Goal: Task Accomplishment & Management: Manage account settings

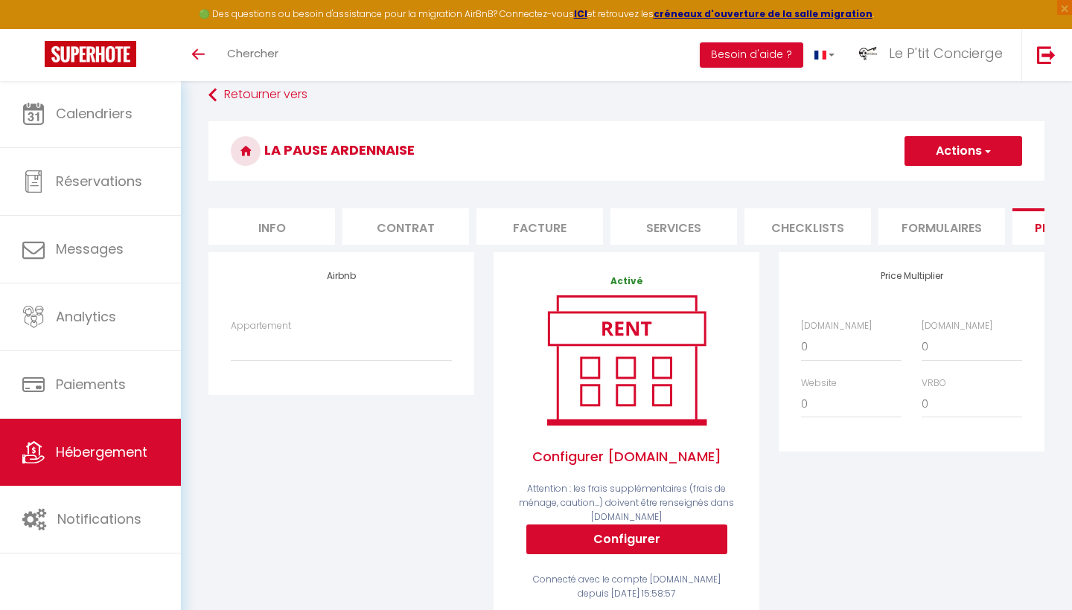
click at [963, 162] on button "Actions" at bounding box center [964, 151] width 118 height 30
click at [929, 183] on link "Enregistrer" at bounding box center [963, 183] width 118 height 19
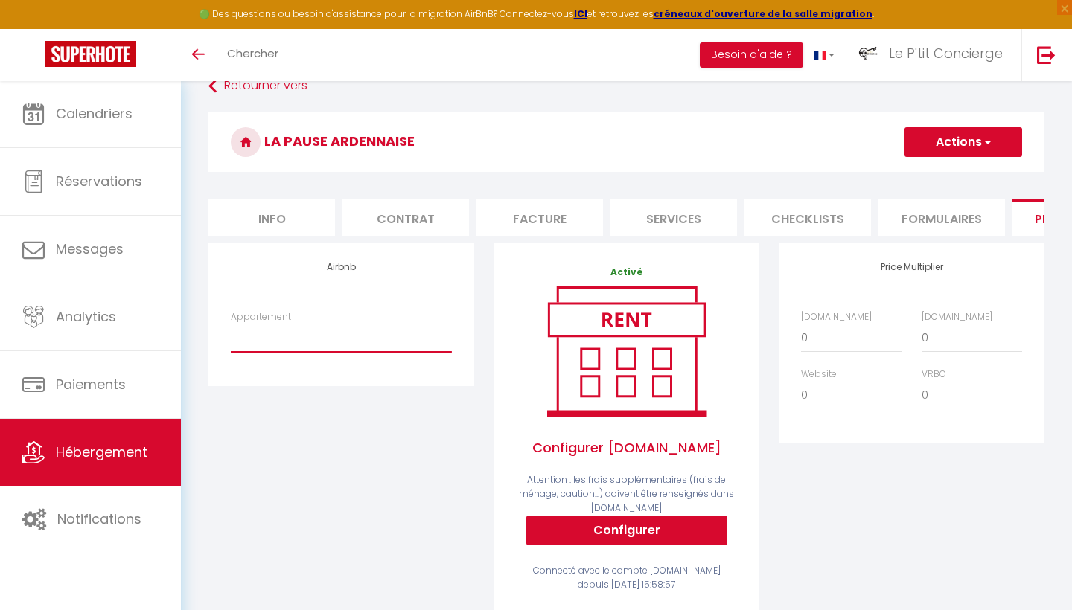
scroll to position [81, 0]
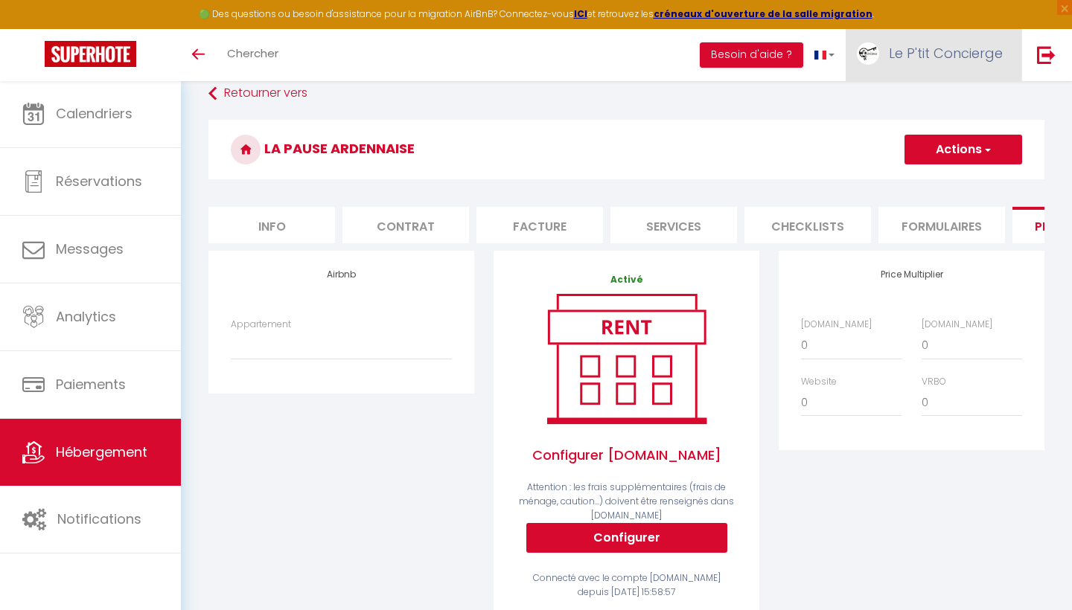
click at [941, 45] on span "Le P'tit Concierge" at bounding box center [946, 53] width 114 height 19
click at [972, 98] on link "Paramètres" at bounding box center [962, 103] width 110 height 25
select select "fr"
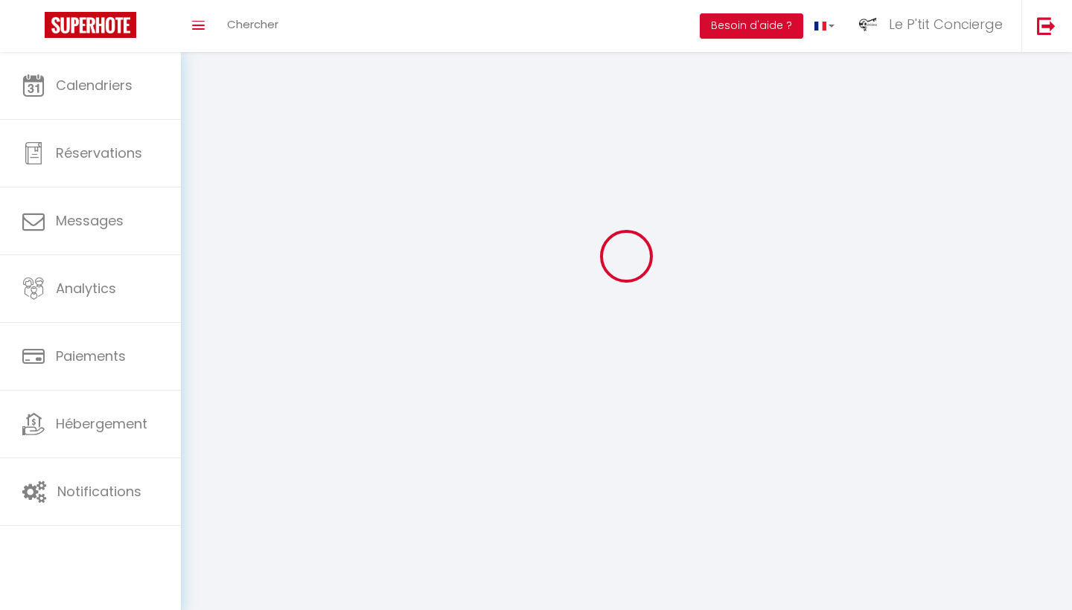
type input "Le P'tit Concierge"
type input "0695356945"
type input "[STREET_ADDRESS]"
type input "08090"
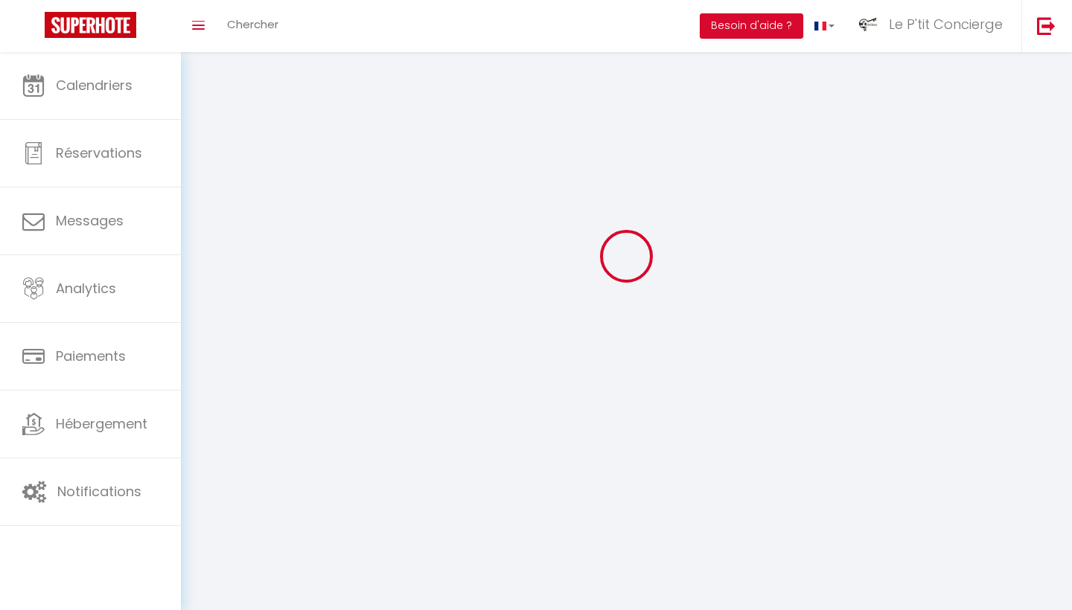
type input "MONTCY NOTRE DAME"
type input "YfcT6z0I8hc45iWUwNPGBe2rd"
type input "EvpxZWLBlQFC39lsO8CcSVSX4"
type input "[URL][DOMAIN_NAME]"
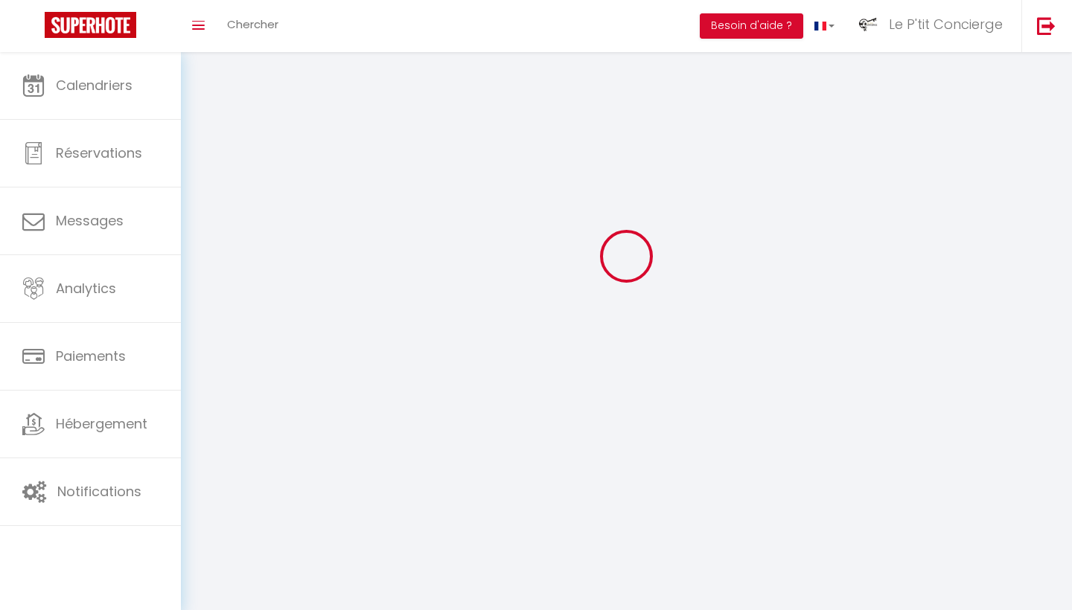
select select "1"
select select "28"
select select "fr"
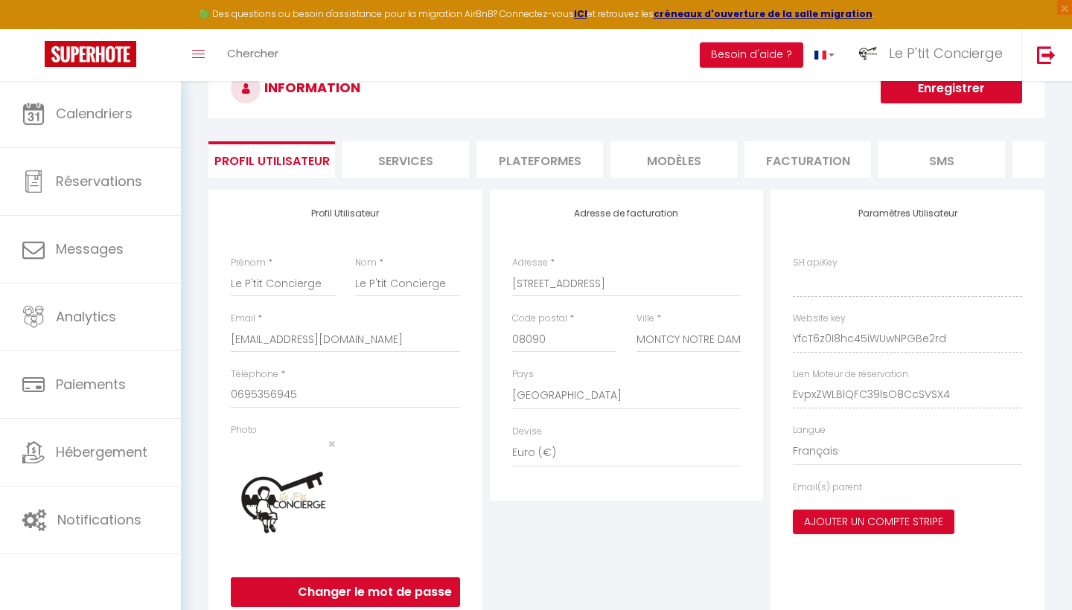
type input "YfcT6z0I8hc45iWUwNPGBe2rd"
type input "EvpxZWLBlQFC39lsO8CcSVSX4"
type input "[URL][DOMAIN_NAME]"
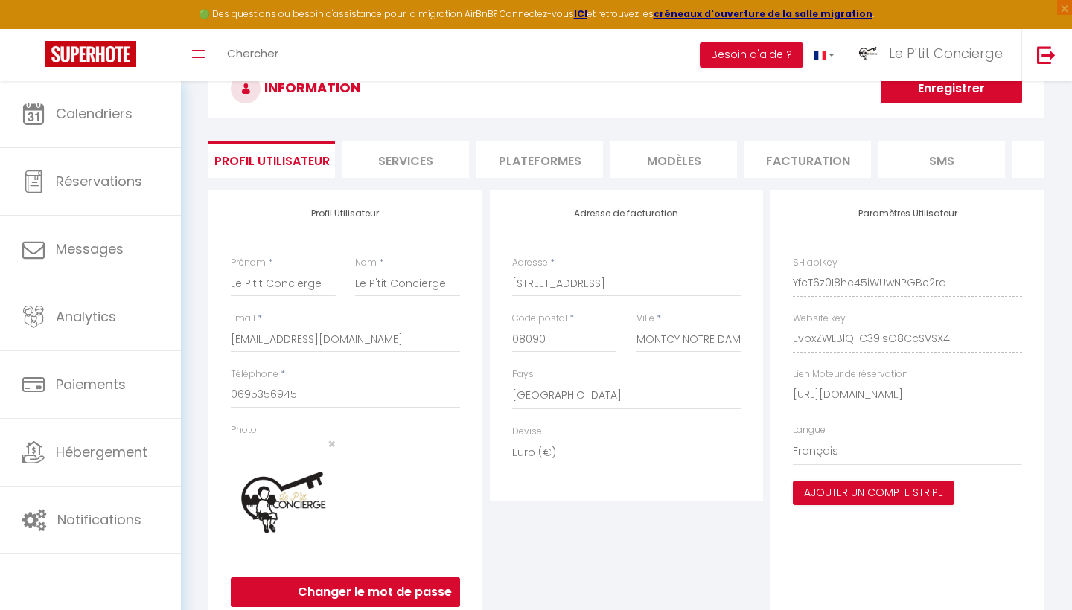
click at [556, 162] on li "Plateformes" at bounding box center [539, 159] width 127 height 36
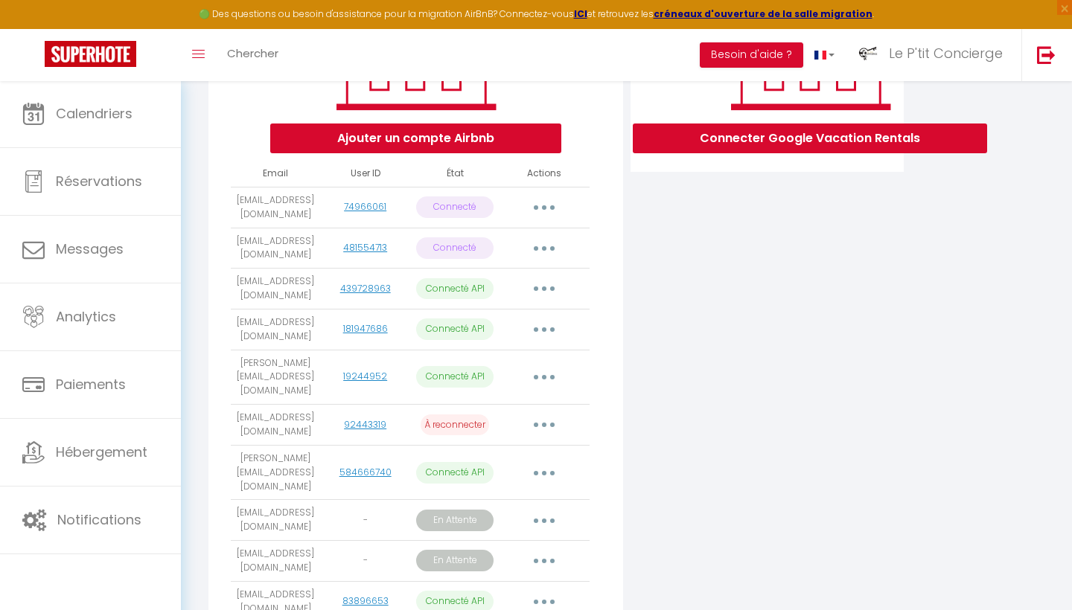
scroll to position [290, 0]
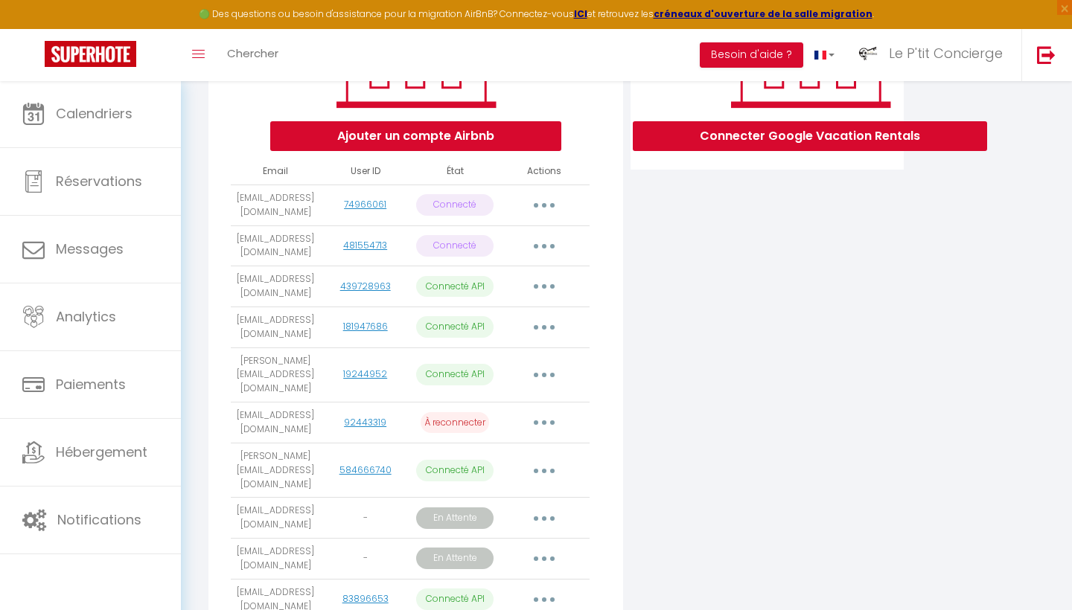
click at [538, 411] on button "button" at bounding box center [544, 423] width 42 height 24
click at [511, 444] on link "Importer les appartements" at bounding box center [478, 456] width 165 height 25
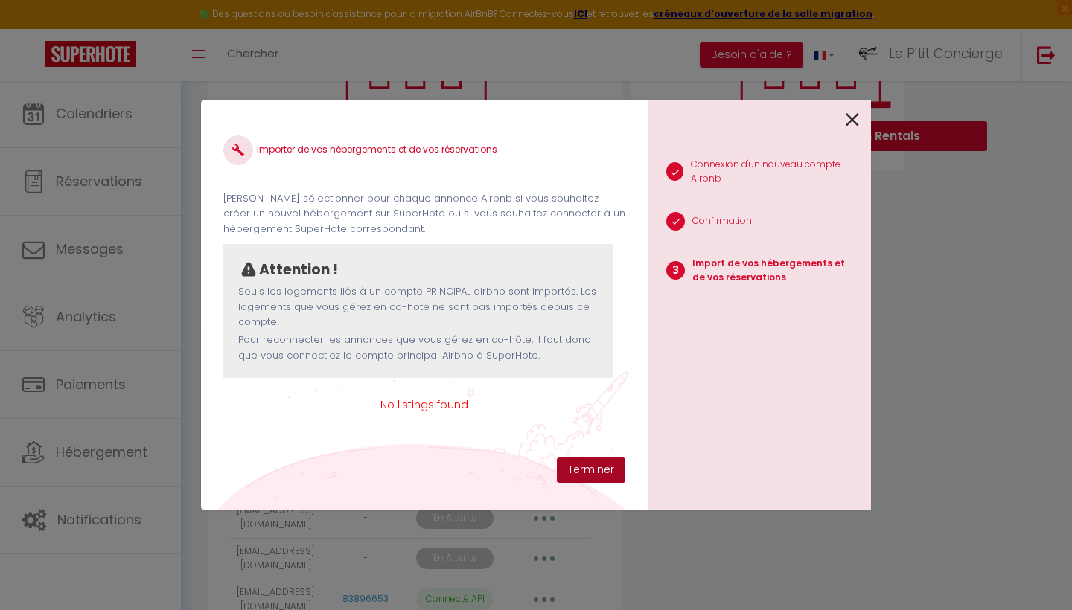
click at [575, 464] on button "Terminer" at bounding box center [591, 470] width 68 height 25
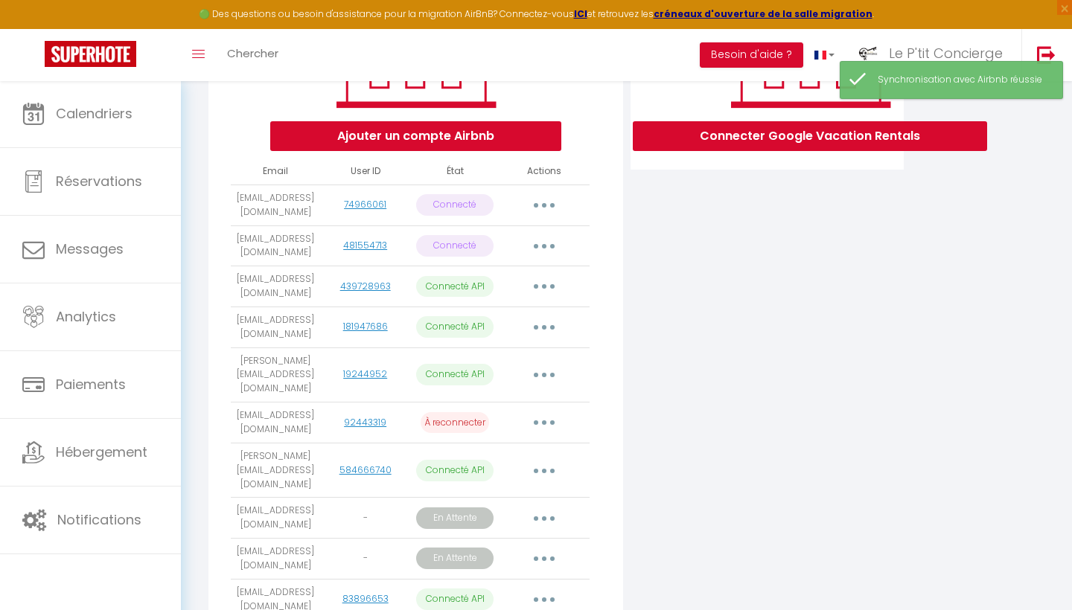
click at [543, 411] on button "button" at bounding box center [544, 423] width 42 height 24
click at [505, 498] on link "Reconnecter le compte" at bounding box center [478, 510] width 165 height 25
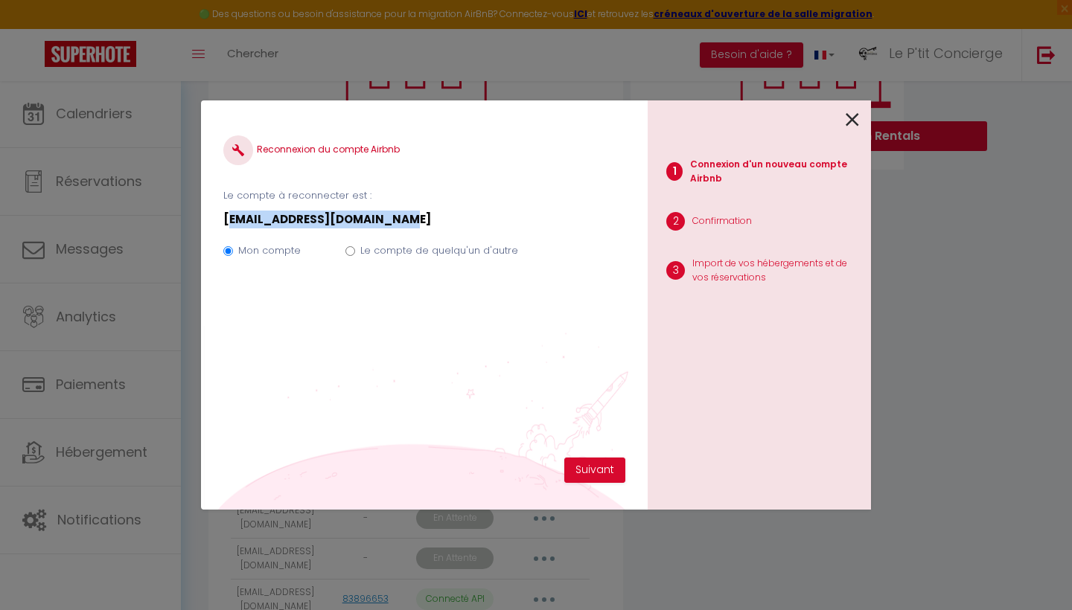
drag, startPoint x: 394, startPoint y: 219, endPoint x: 214, endPoint y: 215, distance: 179.5
click at [214, 214] on div "Reconnexion du compte Airbnb Le compte à reconnecter est : [EMAIL_ADDRESS][DOMA…" at bounding box center [424, 305] width 447 height 409
copy p "[EMAIL_ADDRESS][DOMAIN_NAME]"
click at [347, 247] on input "Le compte de quelqu'un d'autre" at bounding box center [350, 251] width 10 height 10
radio input "true"
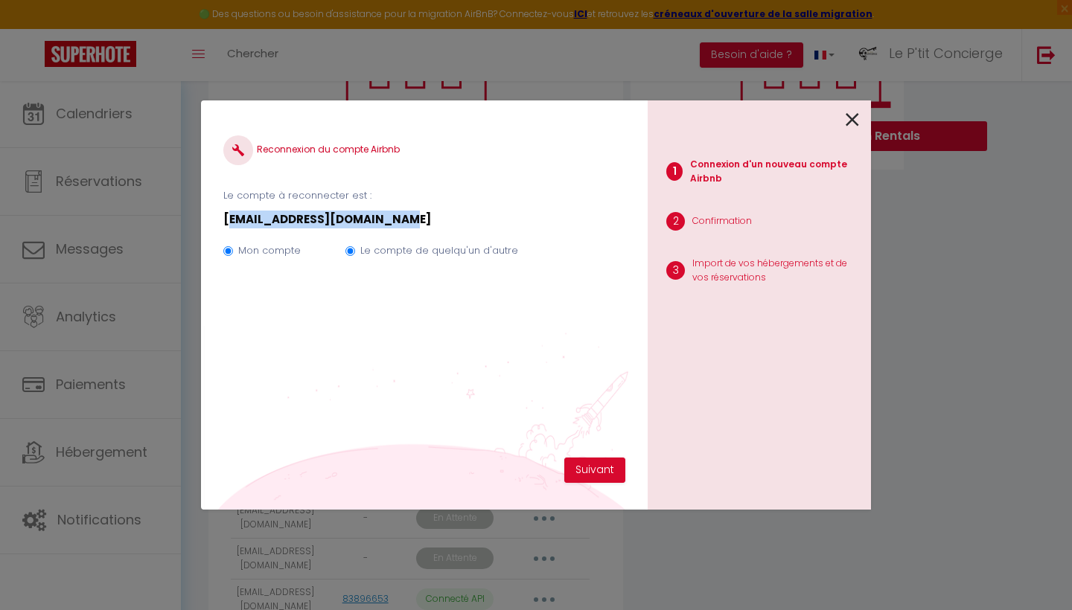
radio input "false"
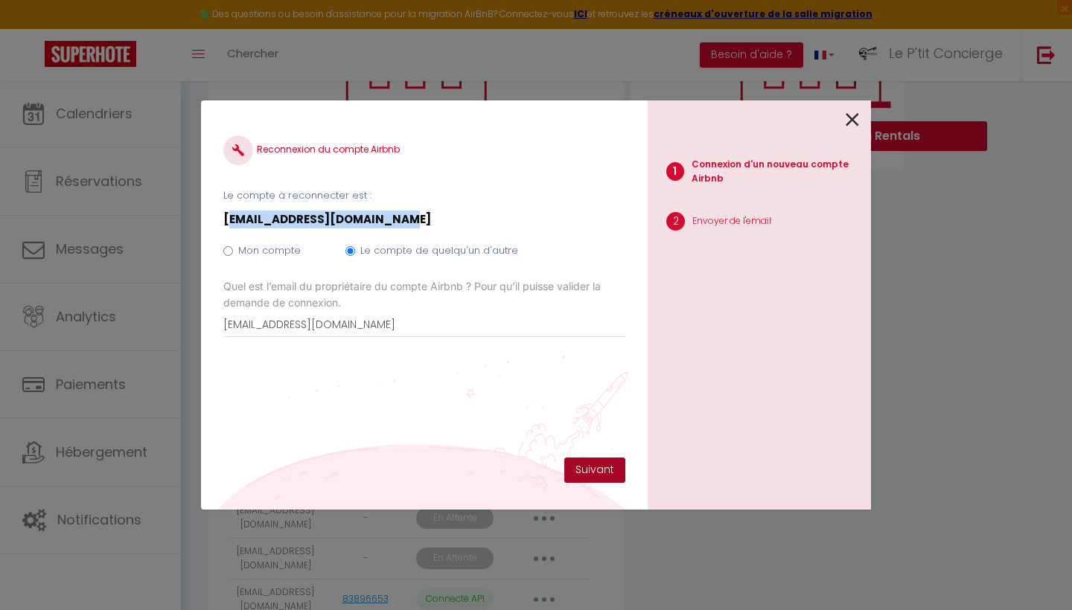
click at [604, 470] on button "Suivant" at bounding box center [594, 470] width 61 height 25
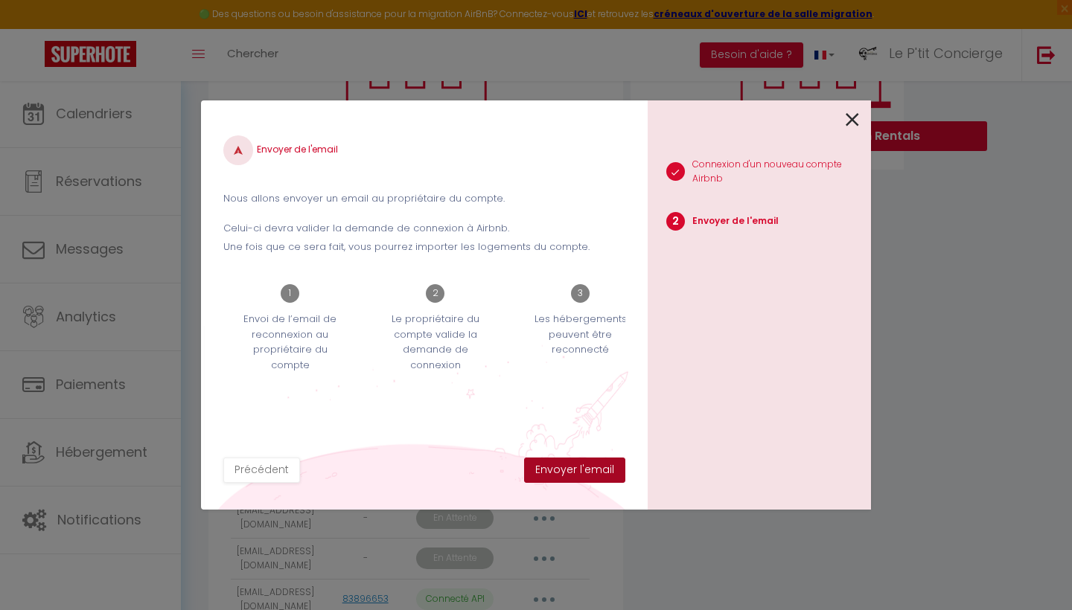
click at [599, 471] on button "Envoyer l'email" at bounding box center [574, 470] width 101 height 25
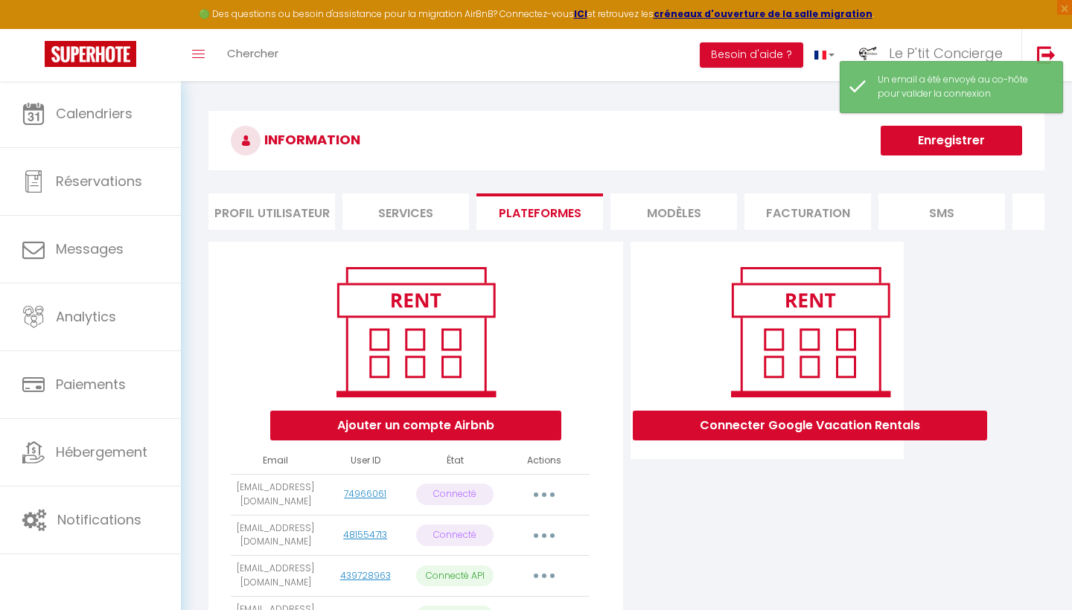
scroll to position [0, 0]
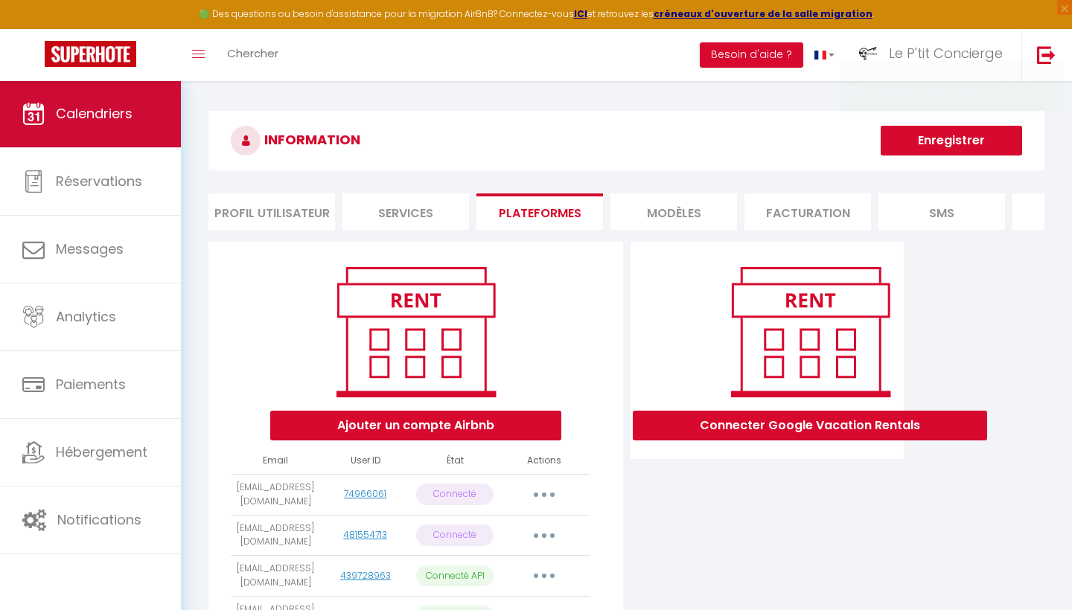
click at [121, 106] on span "Calendriers" at bounding box center [94, 113] width 77 height 19
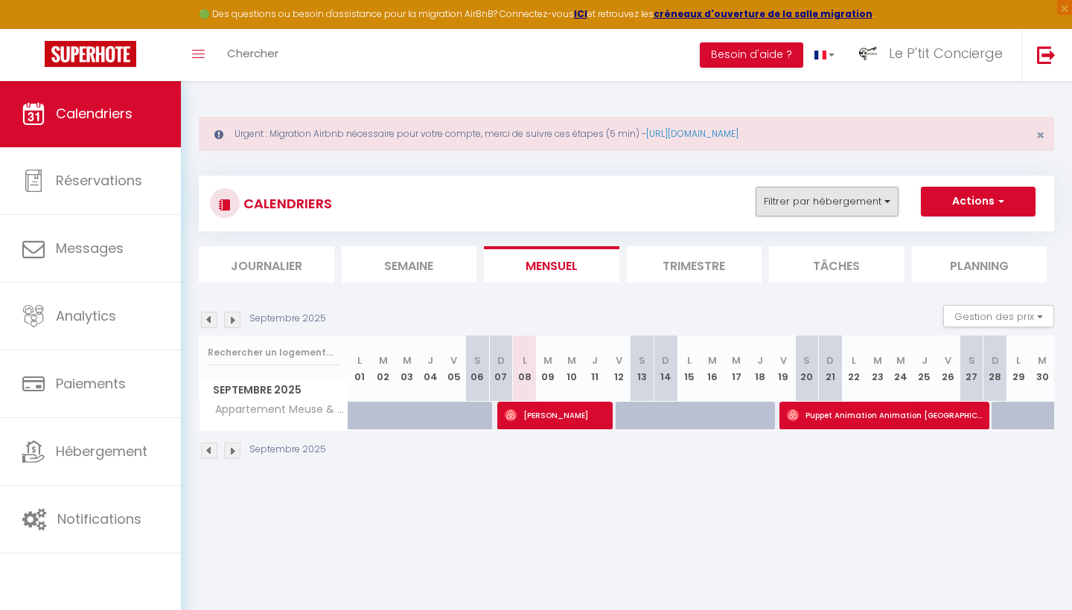
click at [862, 210] on button "Filtrer par hébergement" at bounding box center [827, 202] width 143 height 30
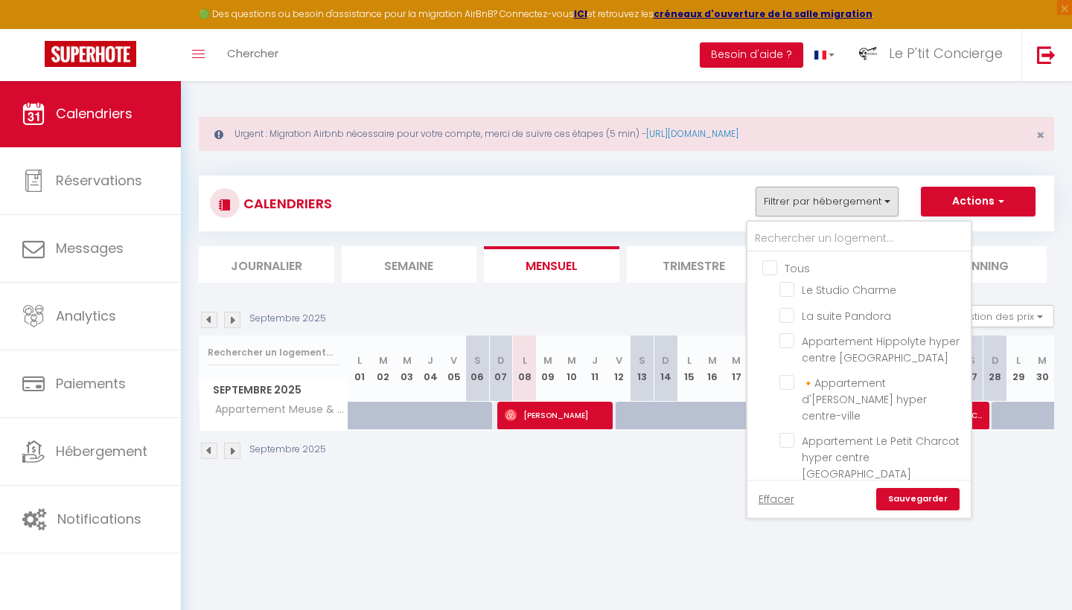
click at [770, 268] on input "Tous" at bounding box center [873, 267] width 223 height 15
checkbox input "true"
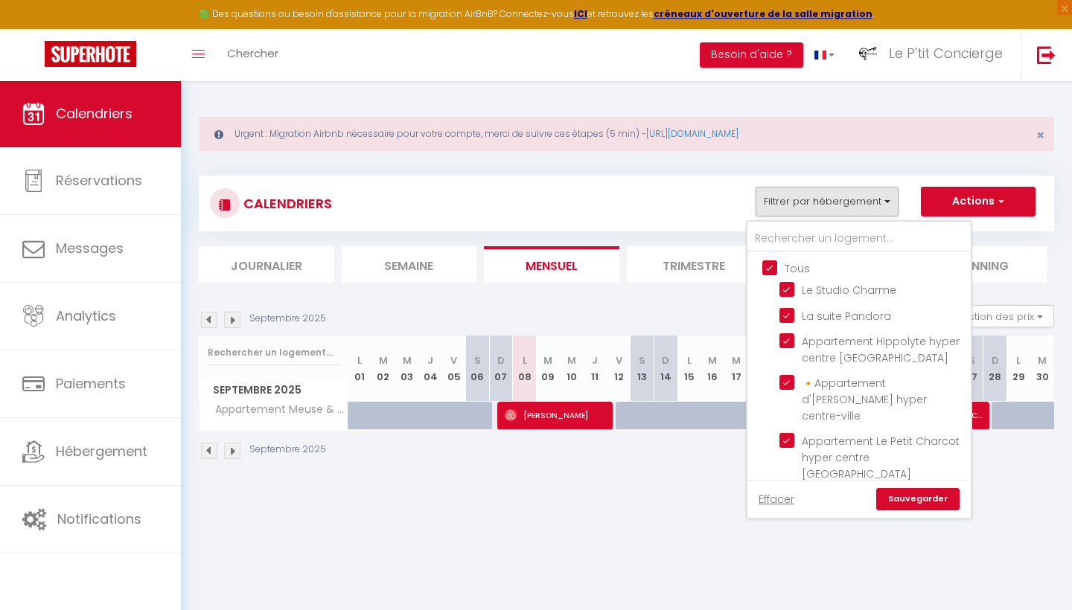
checkbox input "true"
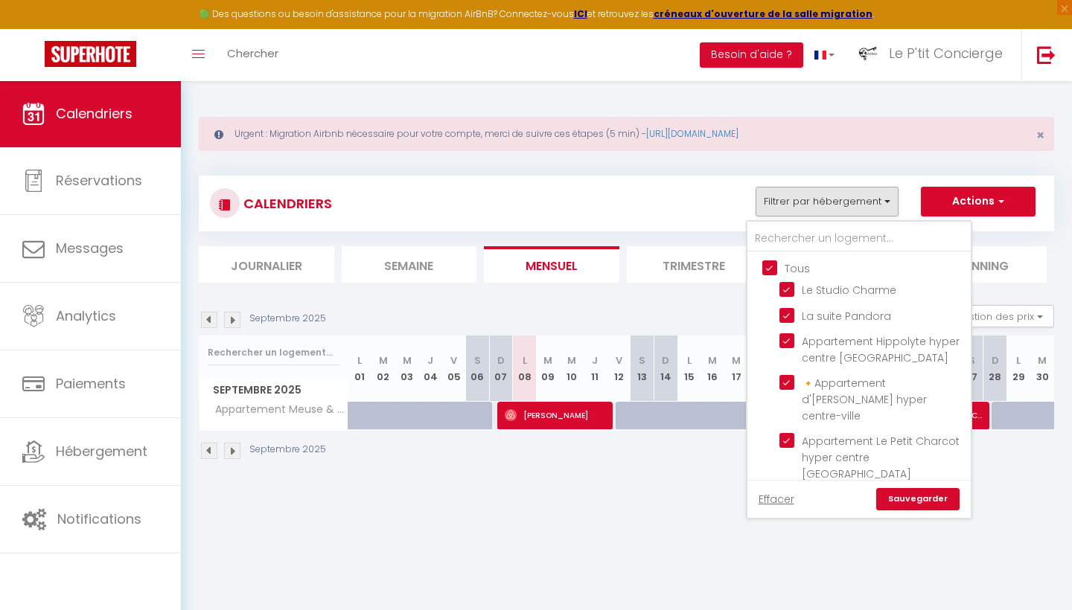
checkbox input "true"
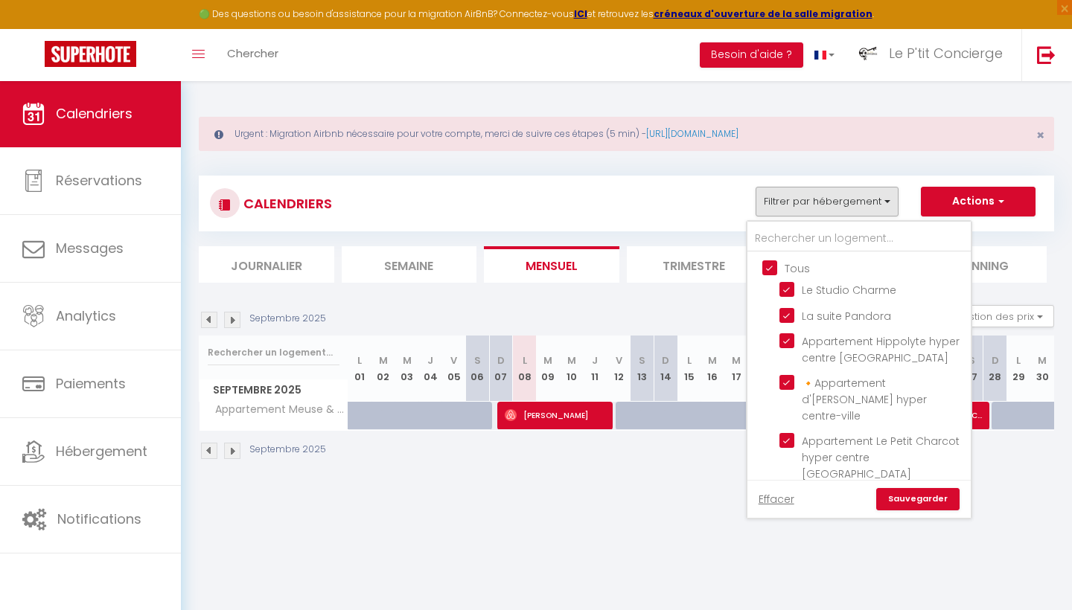
checkbox input "true"
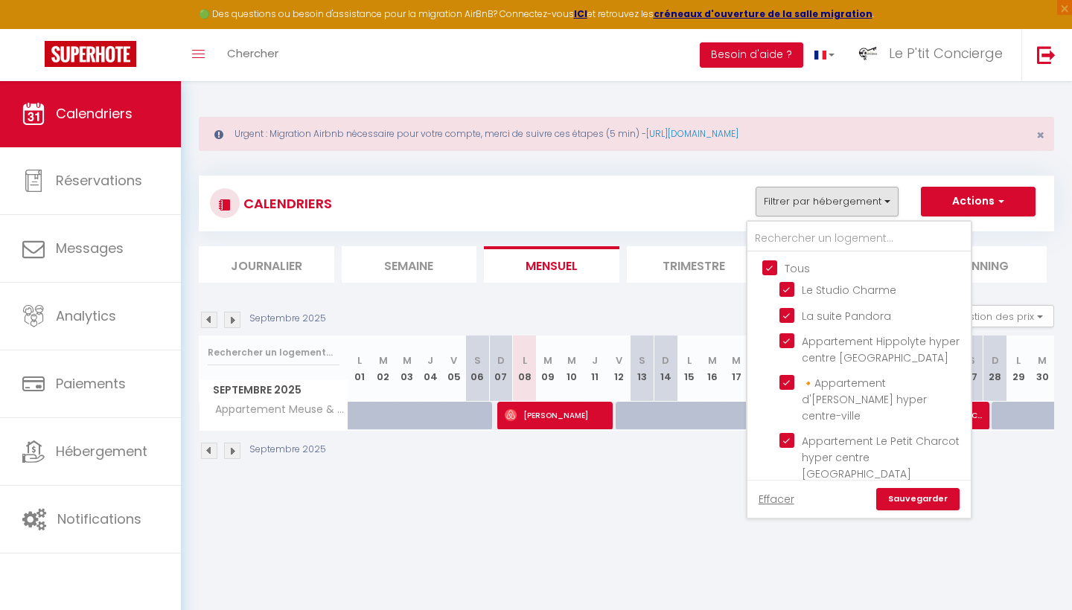
checkbox input "true"
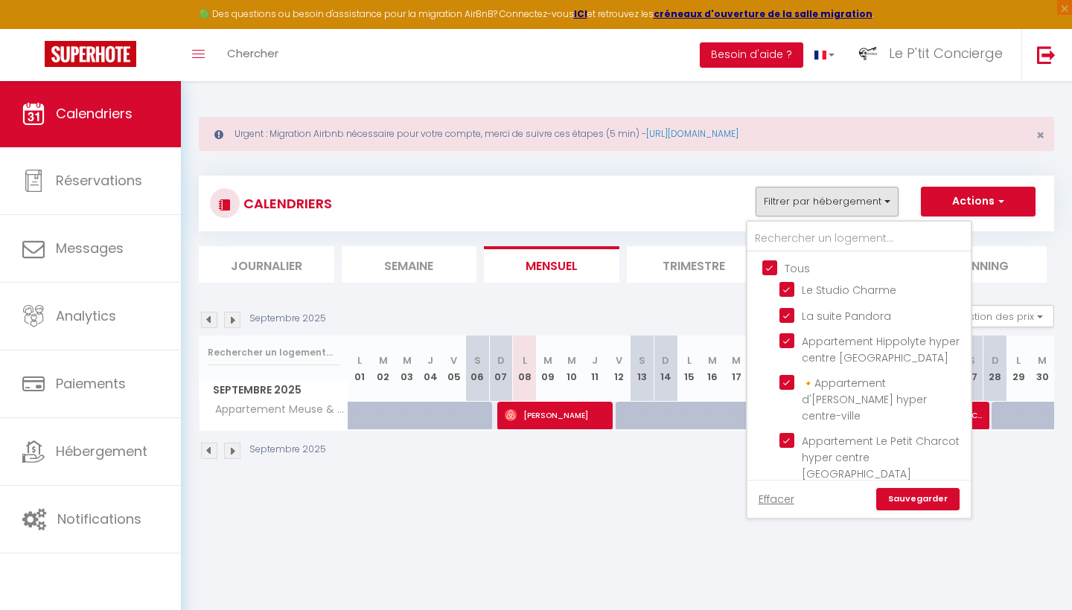
checkbox input "true"
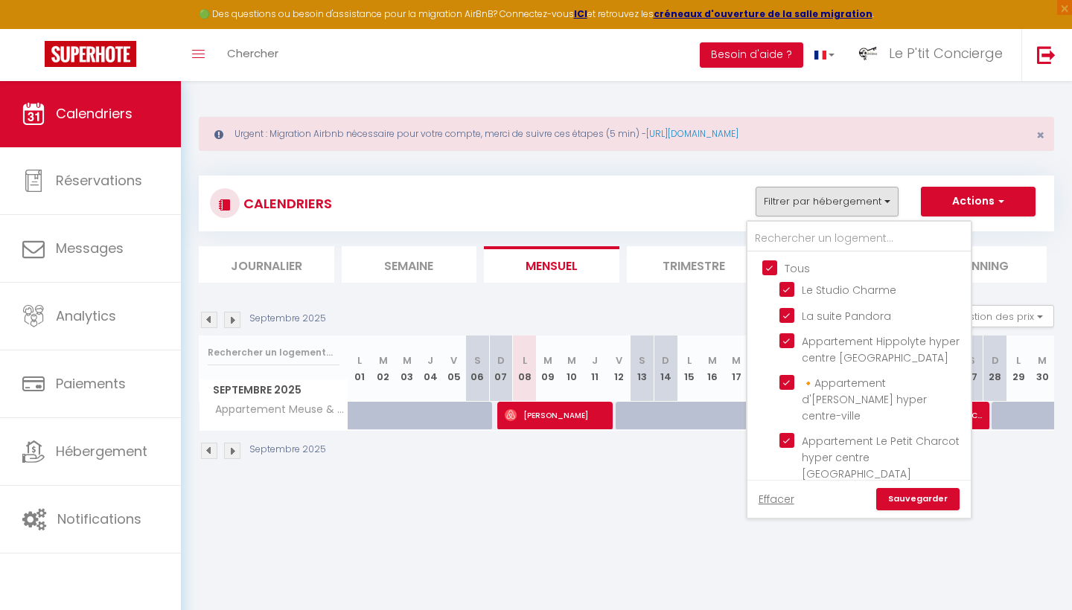
checkbox input "true"
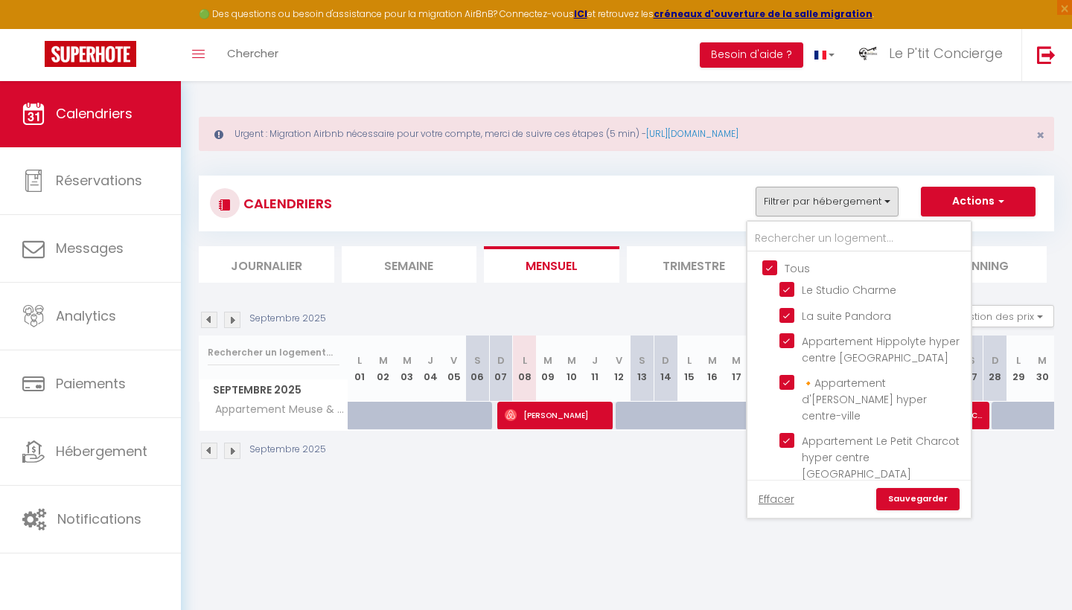
checkbox input "true"
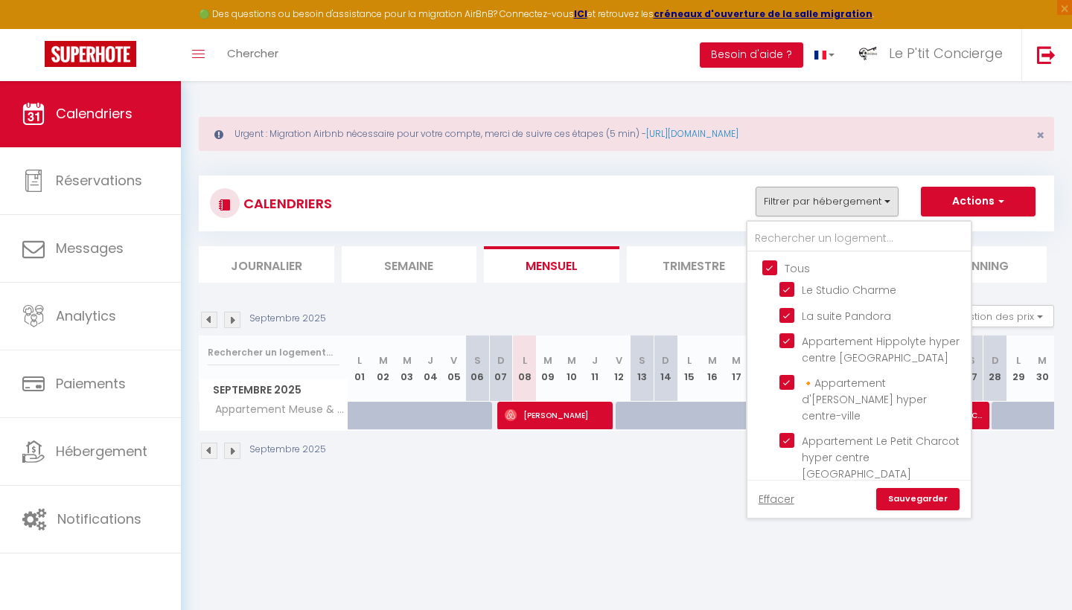
checkbox input "true"
click at [770, 268] on input "Tous" at bounding box center [873, 267] width 223 height 15
checkbox input "false"
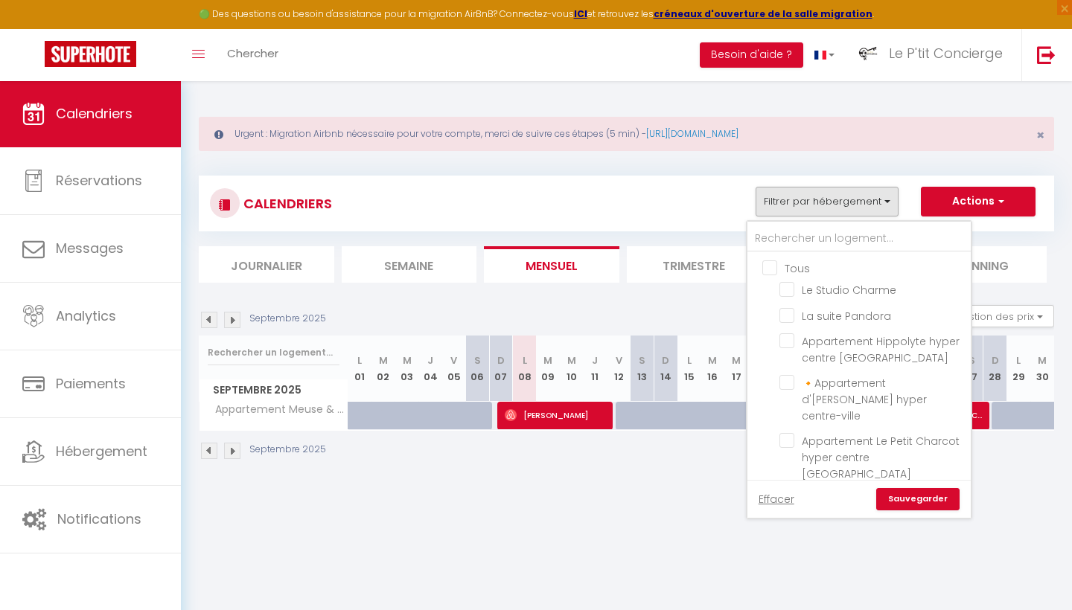
checkbox input "false"
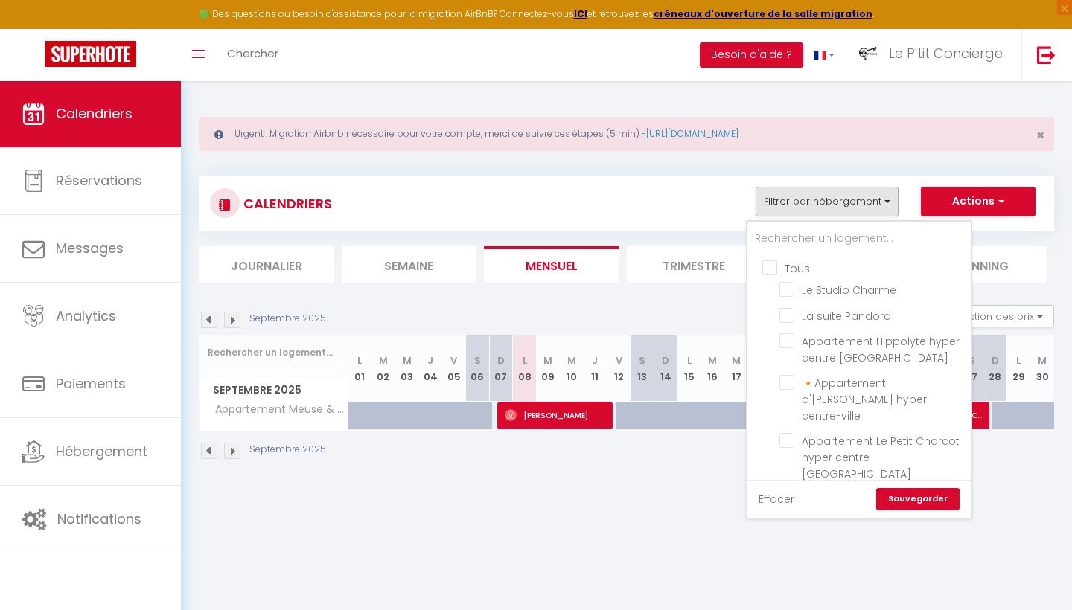
checkbox input "false"
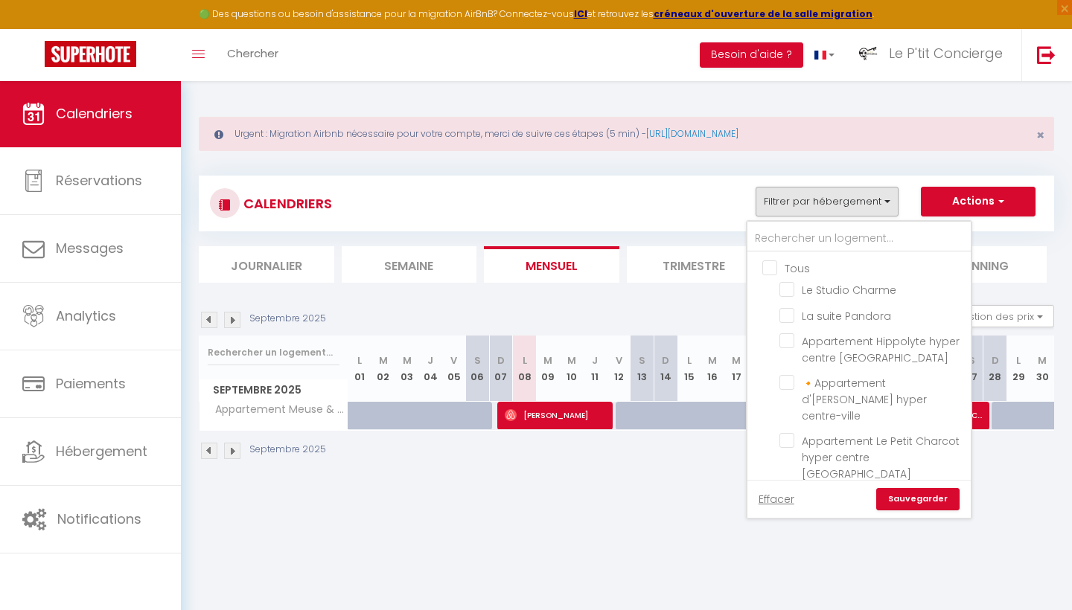
checkbox input "false"
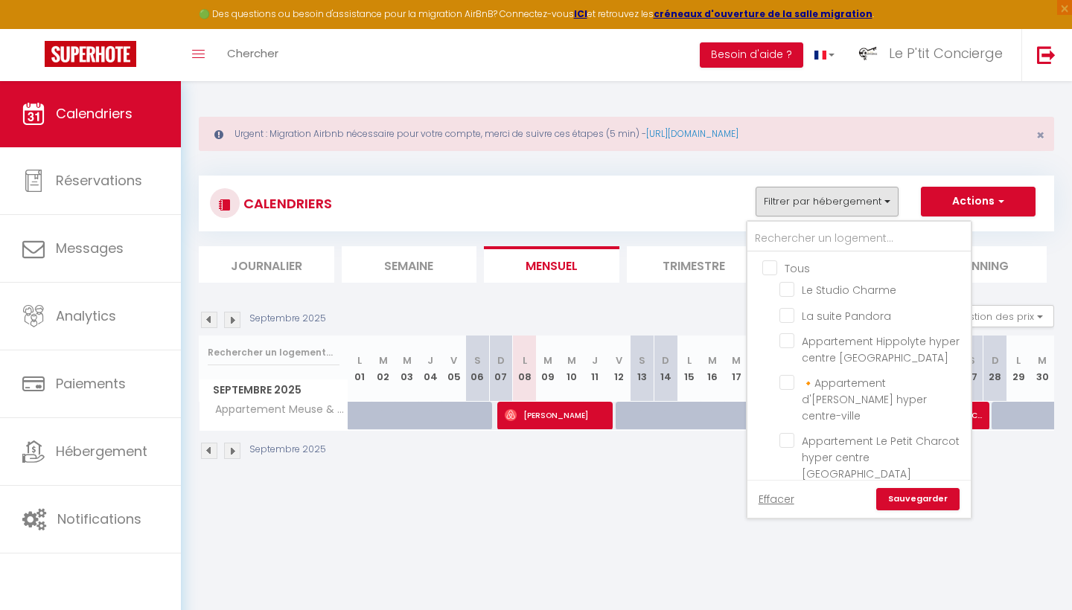
checkbox input "false"
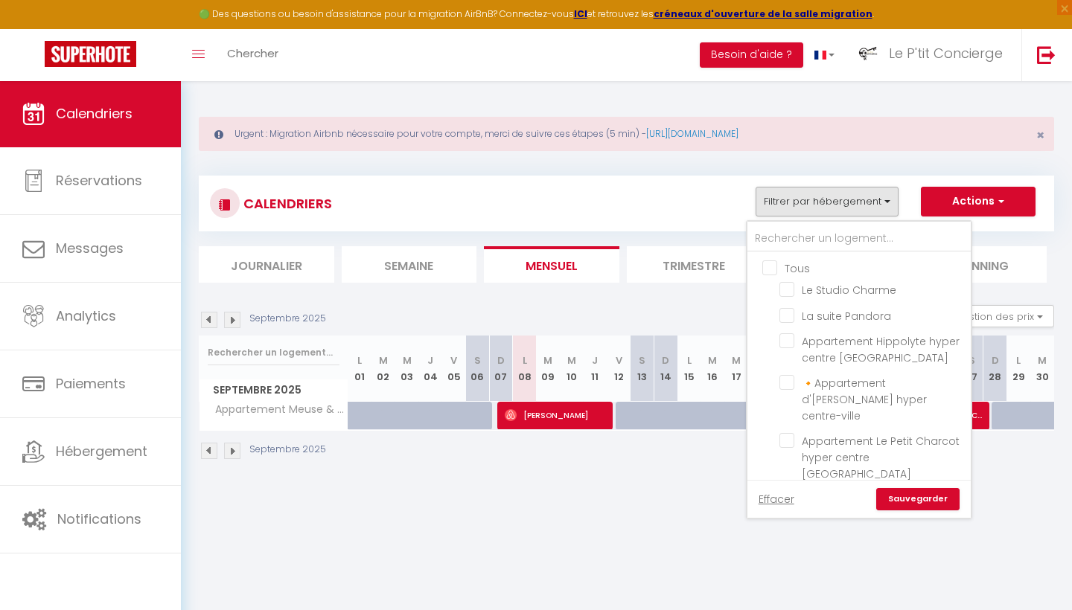
checkbox input "false"
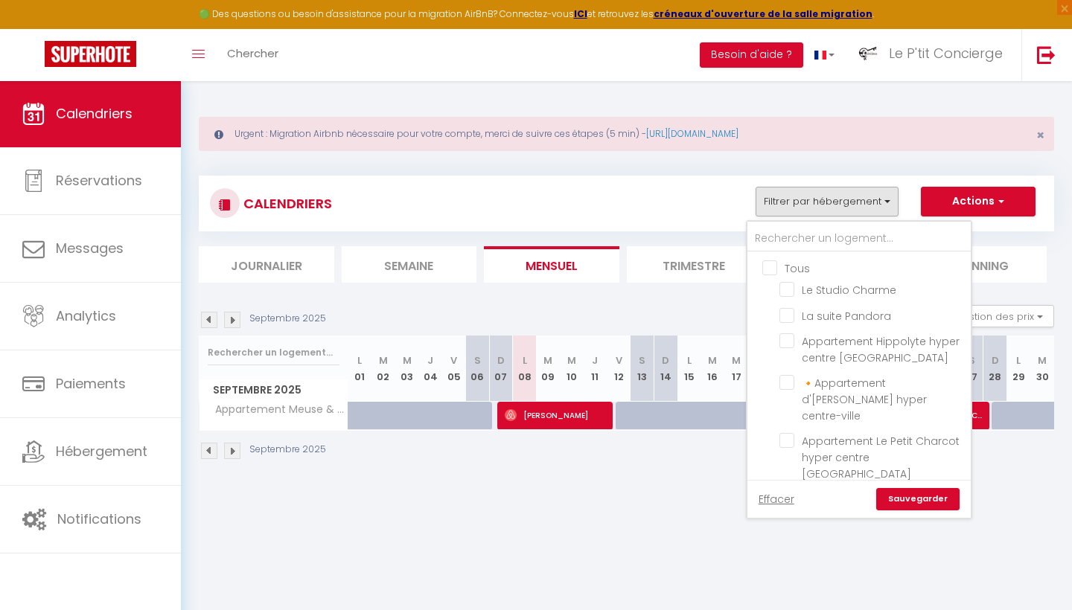
checkbox input "false"
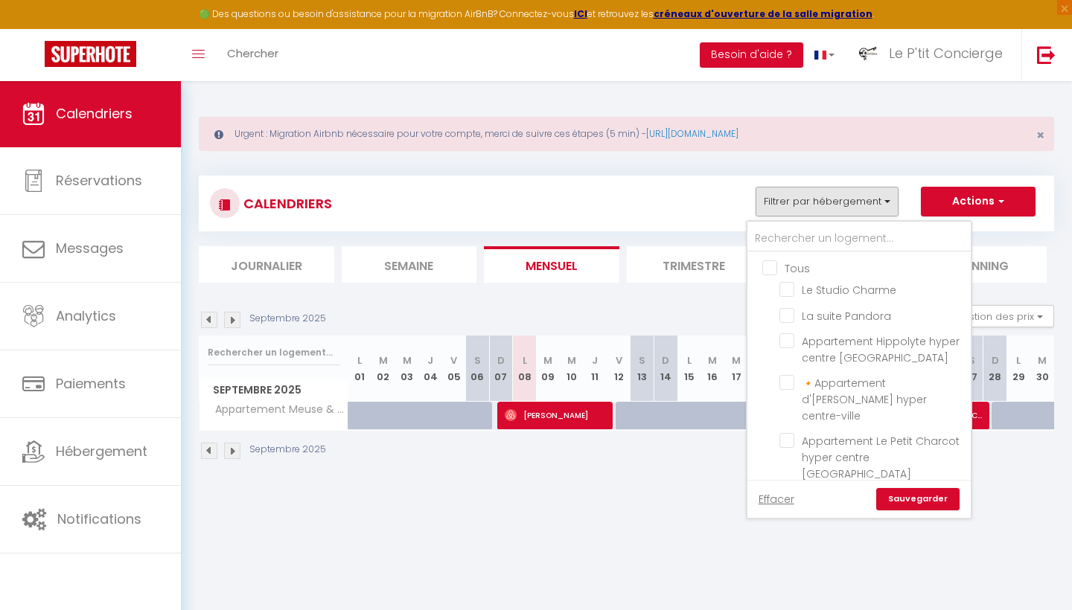
checkbox input "false"
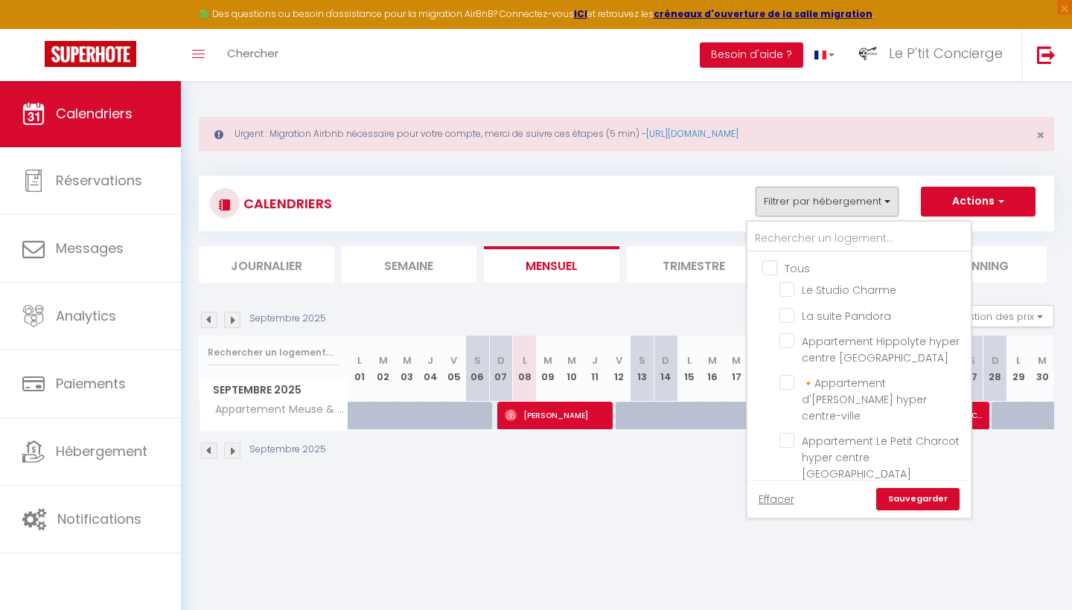
checkbox input "false"
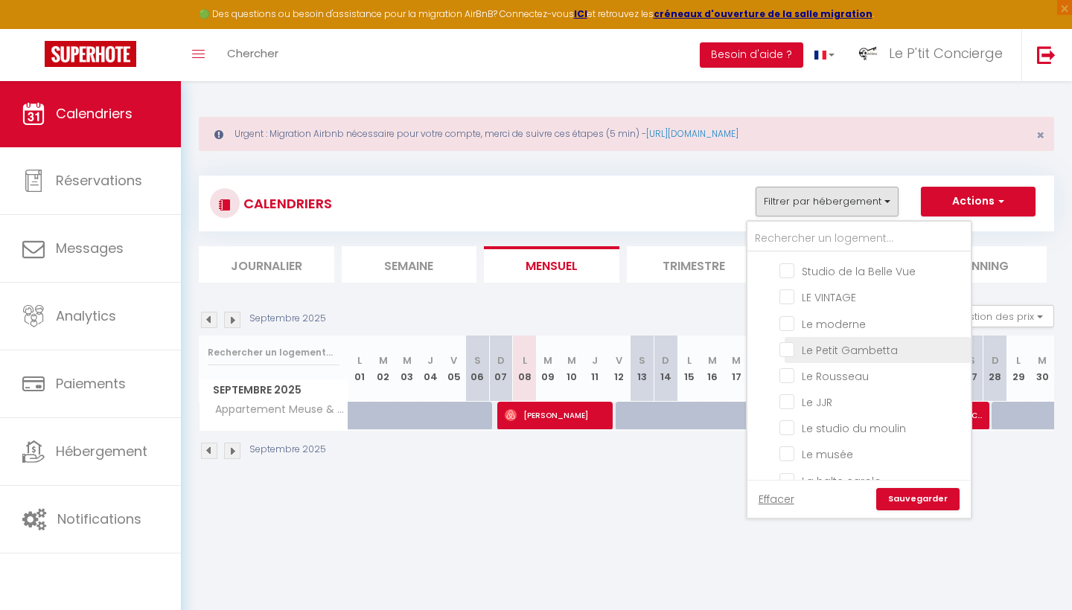
scroll to position [803, 0]
click at [792, 494] on input "La pause ardennaise" at bounding box center [872, 501] width 186 height 15
checkbox input "true"
click at [936, 505] on link "Sauvegarder" at bounding box center [917, 499] width 83 height 22
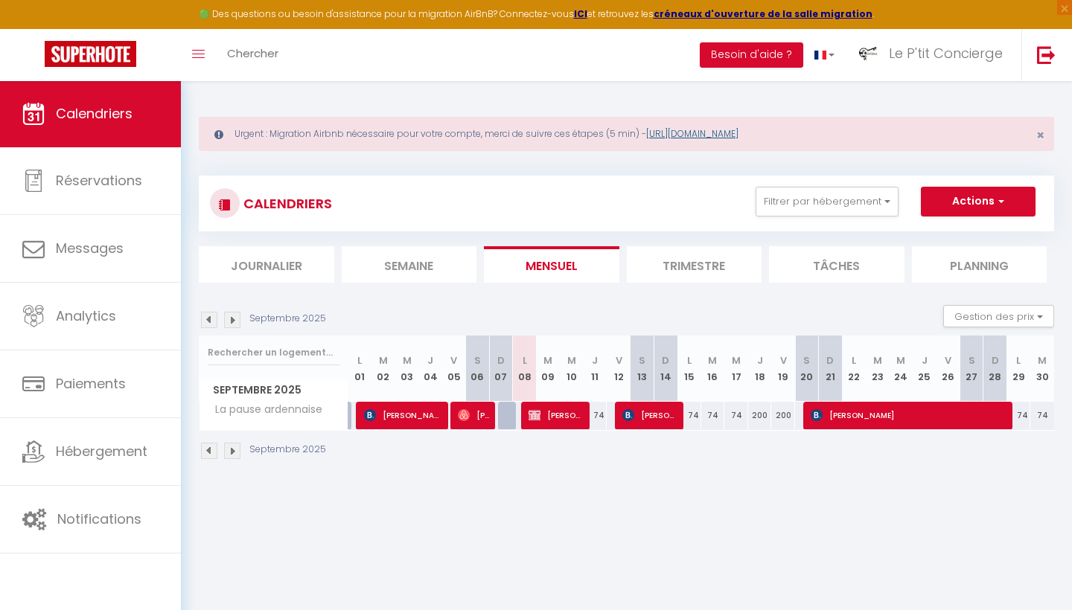
click at [738, 130] on link "[URL][DOMAIN_NAME]" at bounding box center [692, 133] width 92 height 13
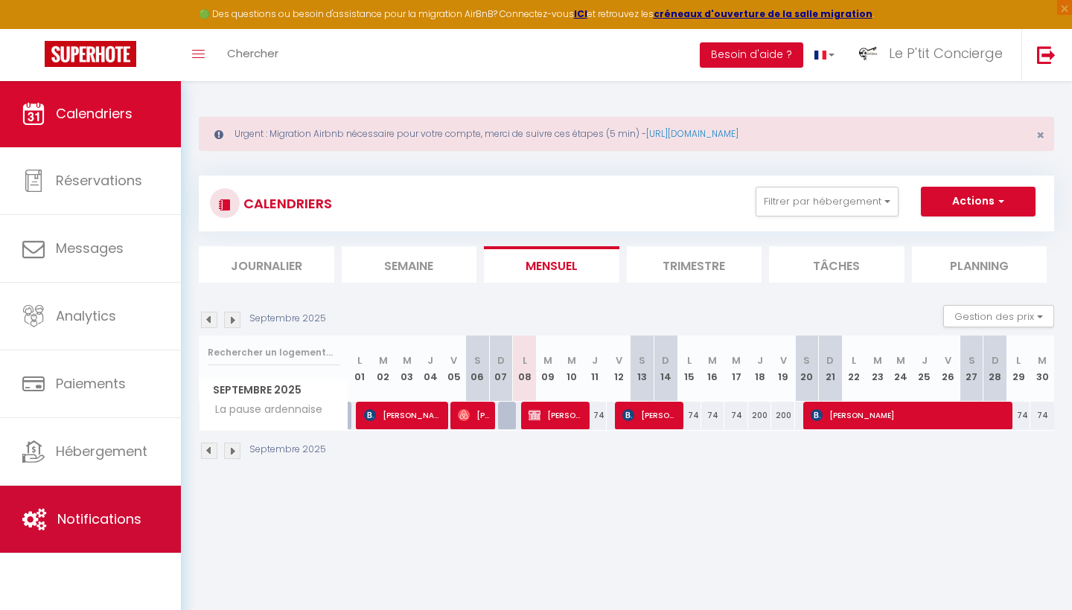
click at [98, 523] on span "Notifications" at bounding box center [99, 519] width 84 height 19
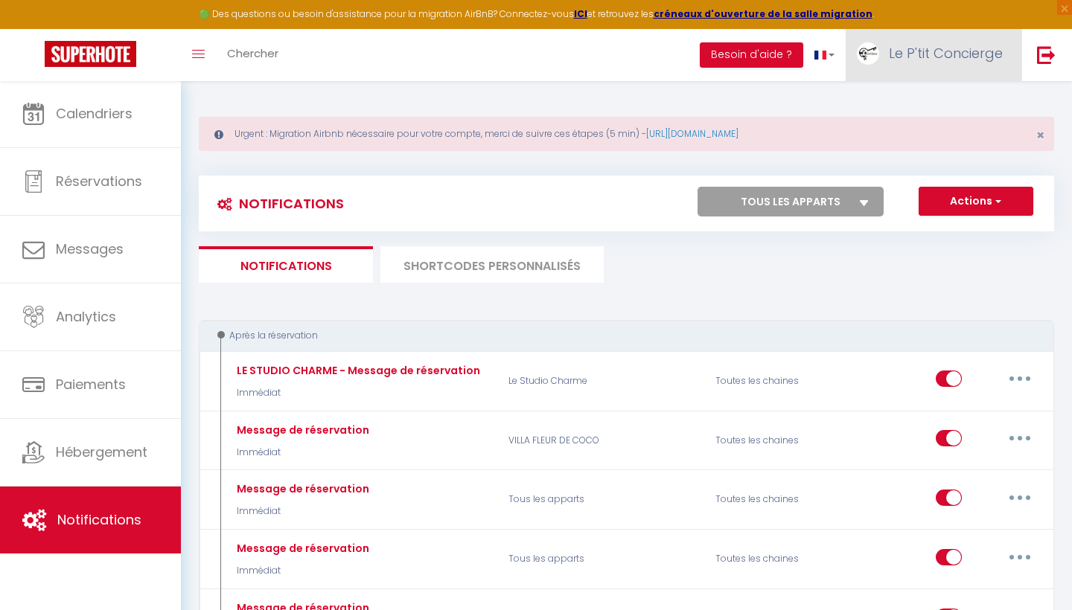
click at [897, 46] on span "Le P'tit Concierge" at bounding box center [946, 53] width 114 height 19
click at [950, 105] on link "Paramètres" at bounding box center [962, 103] width 110 height 25
select select "fr"
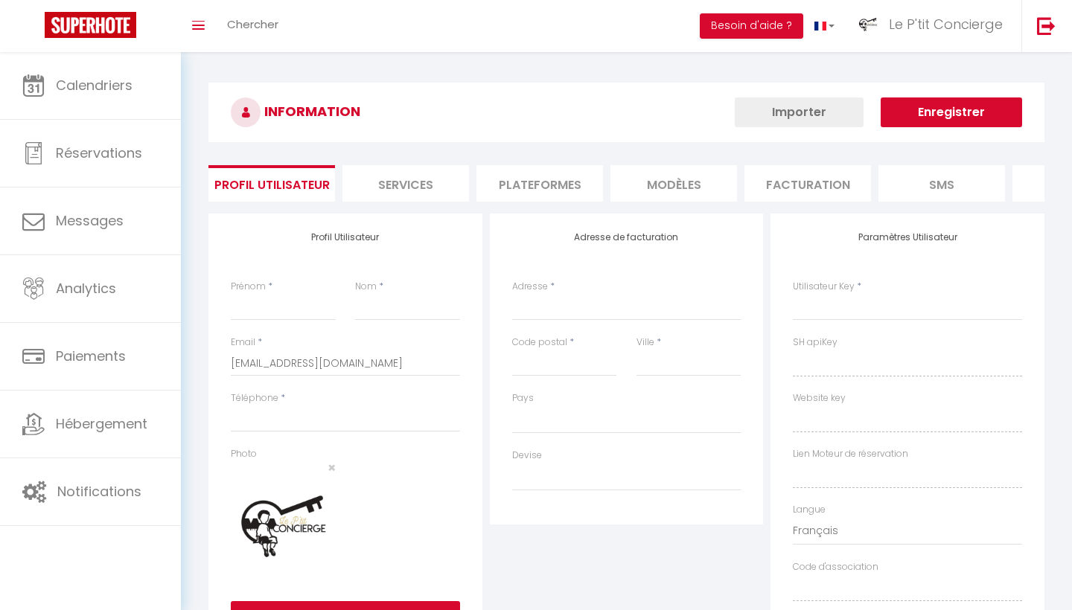
type input "Le P'tit Concierge"
type input "0695356945"
type input "[STREET_ADDRESS]"
type input "08090"
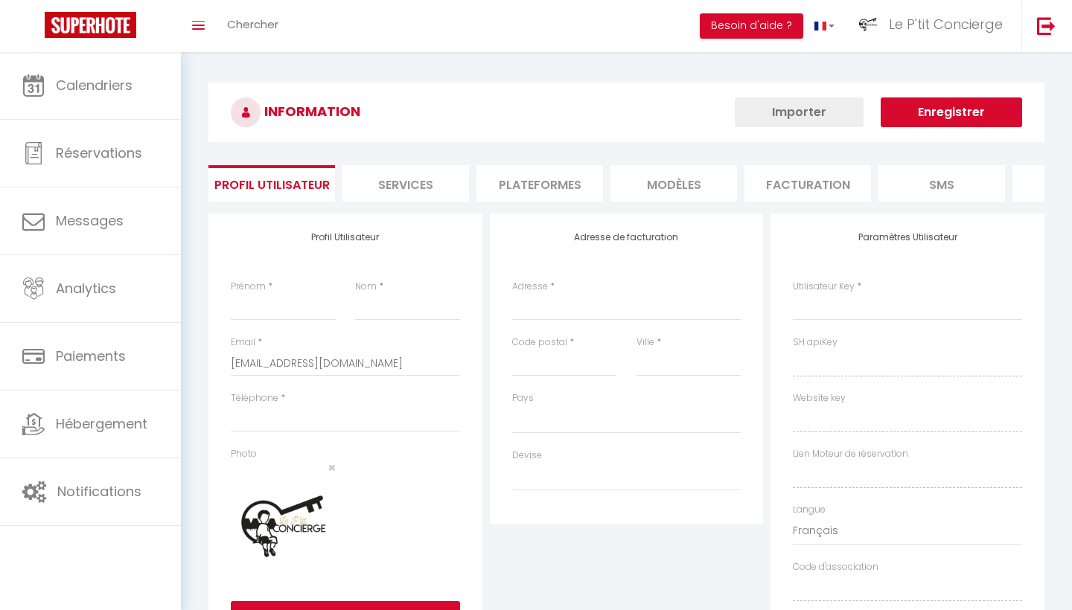
type input "MONTCY NOTRE DAME"
type input "YfcT6z0I8hc45iWUwNPGBe2rd"
type input "EvpxZWLBlQFC39lsO8CcSVSX4"
type input "[URL][DOMAIN_NAME]"
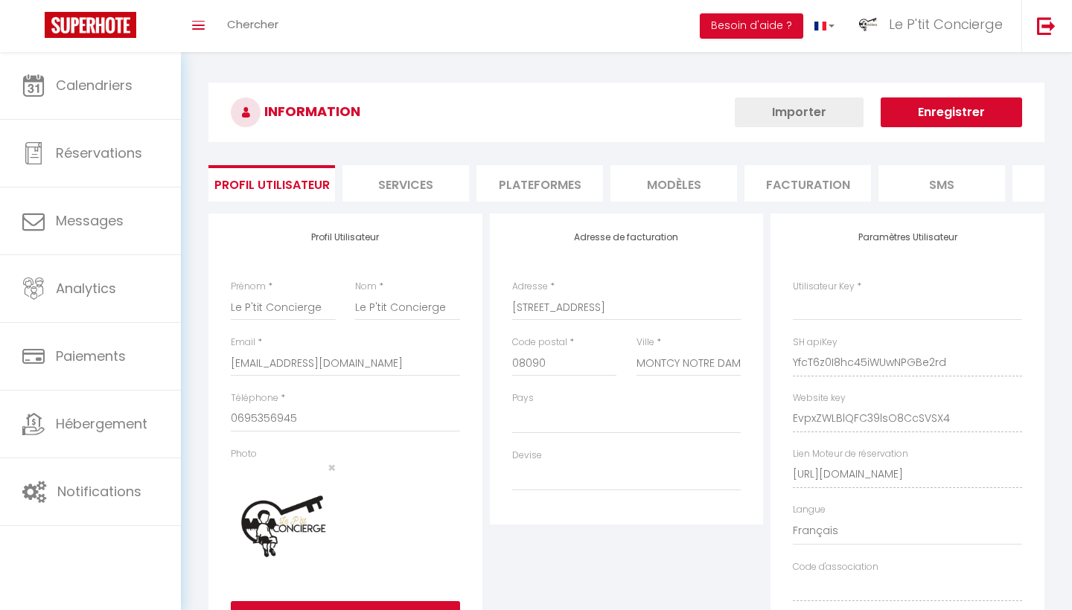
select select "28"
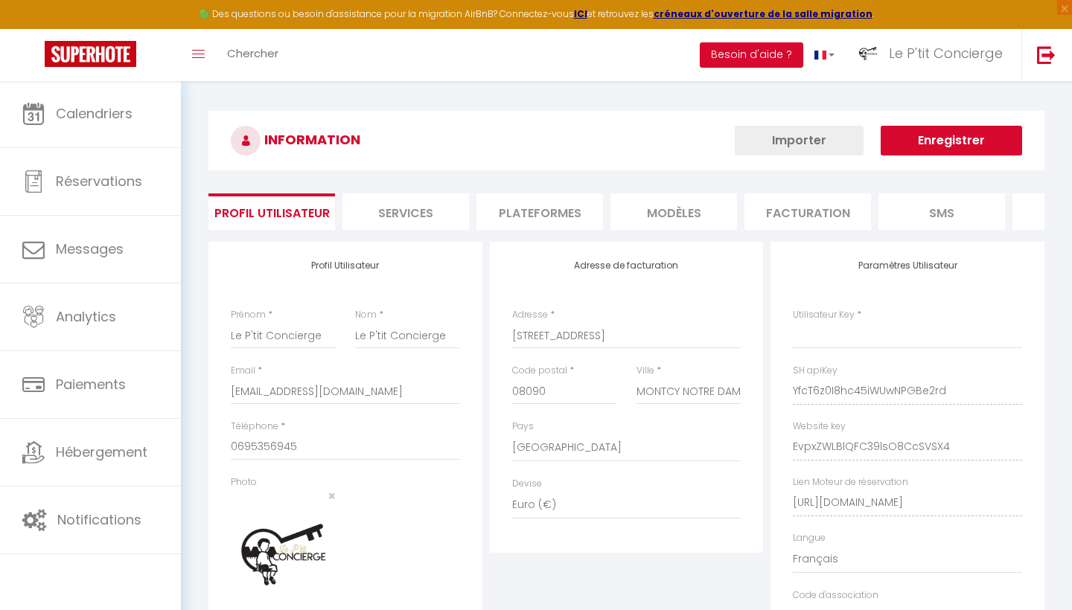
type input "YfcT6z0I8hc45iWUwNPGBe2rd"
type input "EvpxZWLBlQFC39lsO8CcSVSX4"
type input "[URL][DOMAIN_NAME]"
select select "fr"
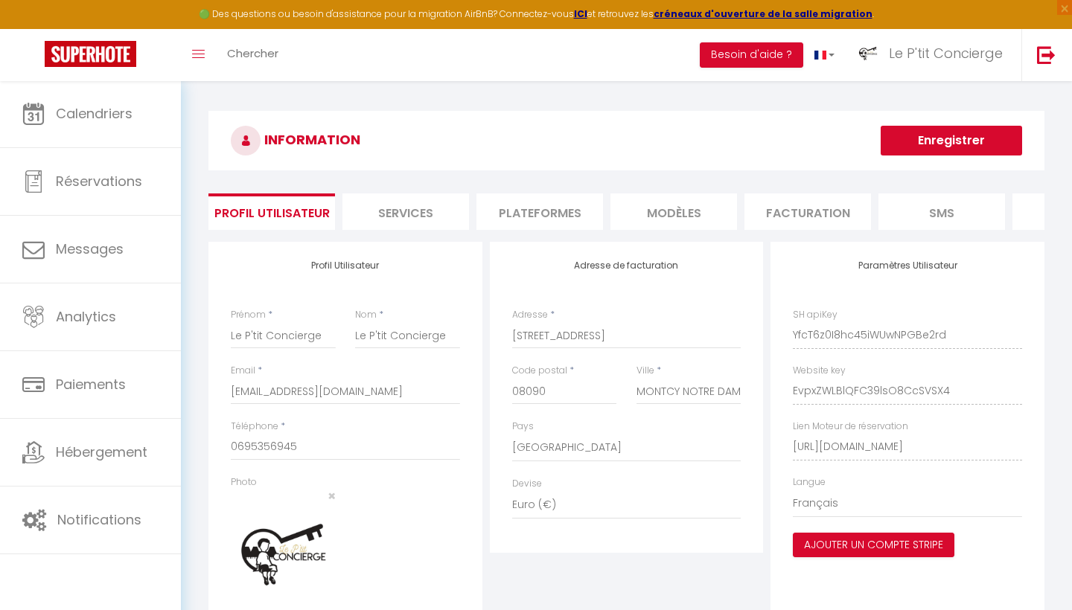
click at [561, 208] on li "Plateformes" at bounding box center [539, 212] width 127 height 36
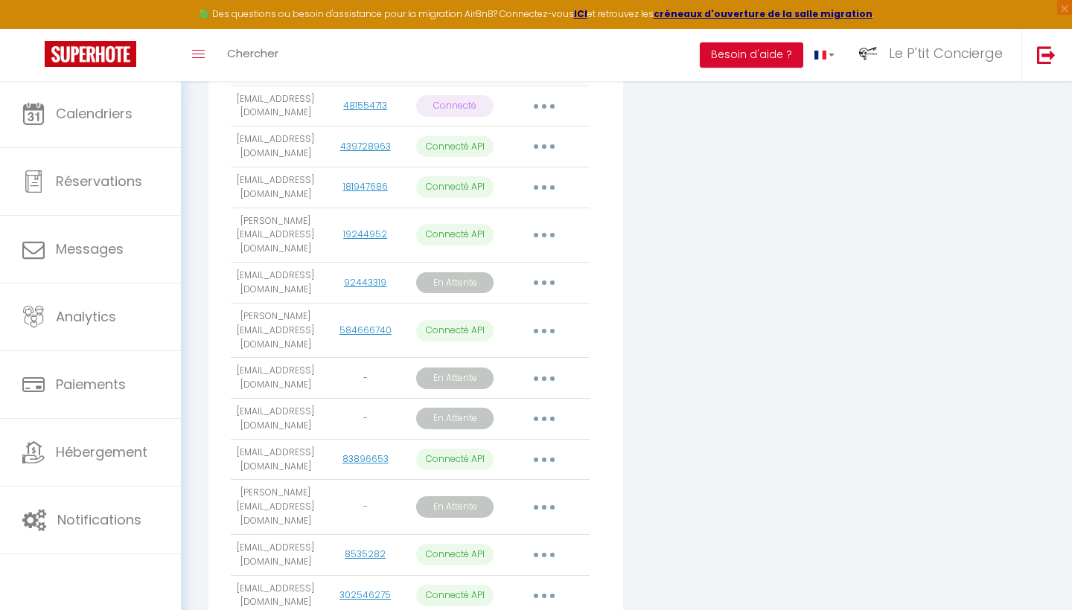
scroll to position [456, 0]
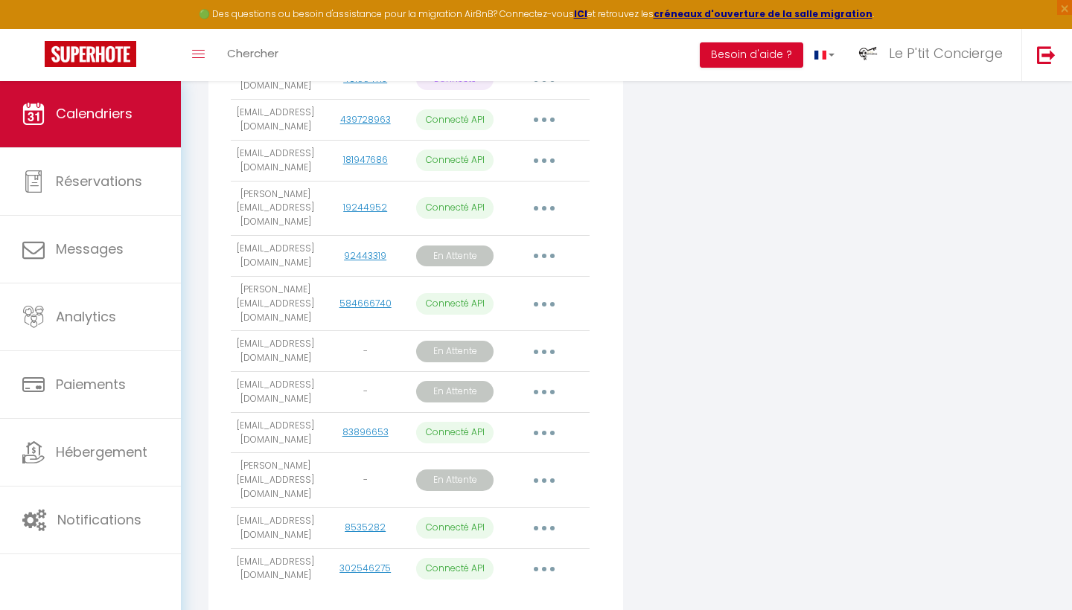
click at [101, 110] on span "Calendriers" at bounding box center [94, 113] width 77 height 19
